Goal: Find contact information: Find contact information

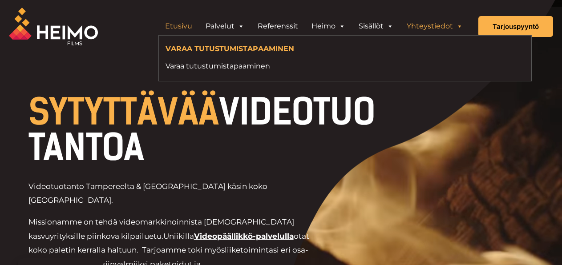
click at [428, 26] on link "Yhteystiedot" at bounding box center [434, 26] width 69 height 18
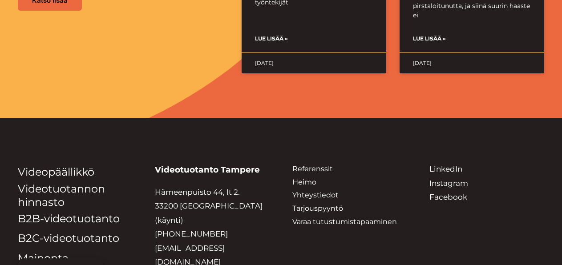
scroll to position [2335, 0]
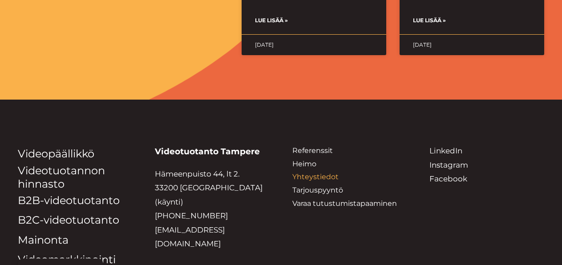
click at [320, 173] on link "Yhteystiedot" at bounding box center [315, 177] width 46 height 8
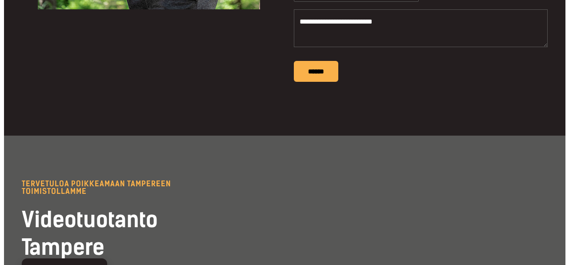
scroll to position [1933, 0]
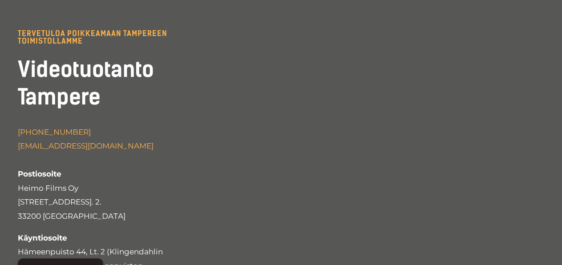
drag, startPoint x: 20, startPoint y: 184, endPoint x: 69, endPoint y: 200, distance: 52.2
click at [69, 209] on div "+358 44 235 3810 info@heimofilms.fi Postiosoite Heimo Films Oy Pyhäjärvenkatu 5…" at bounding box center [95, 233] width 155 height 216
drag, startPoint x: 18, startPoint y: 182, endPoint x: 85, endPoint y: 195, distance: 68.1
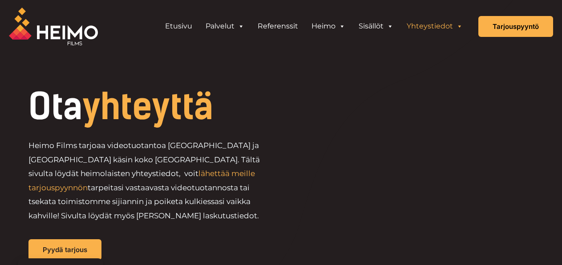
drag, startPoint x: 561, startPoint y: 23, endPoint x: 562, endPoint y: 32, distance: 9.4
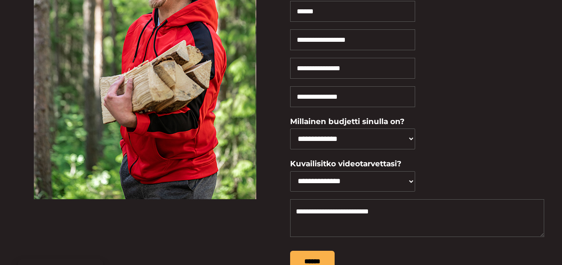
scroll to position [2009, 0]
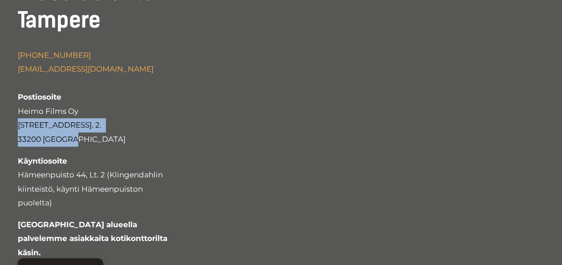
drag, startPoint x: 19, startPoint y: 107, endPoint x: 77, endPoint y: 120, distance: 59.6
click at [77, 120] on p "+358 44 235 3810 info@heimofilms.fi Postiosoite Heimo Films Oy Pyhäjärvenkatu 5…" at bounding box center [95, 97] width 155 height 98
copy p "Pyhäjärvenkatu 5, Lt. 2. 33200 Tampere"
